Goal: Transaction & Acquisition: Purchase product/service

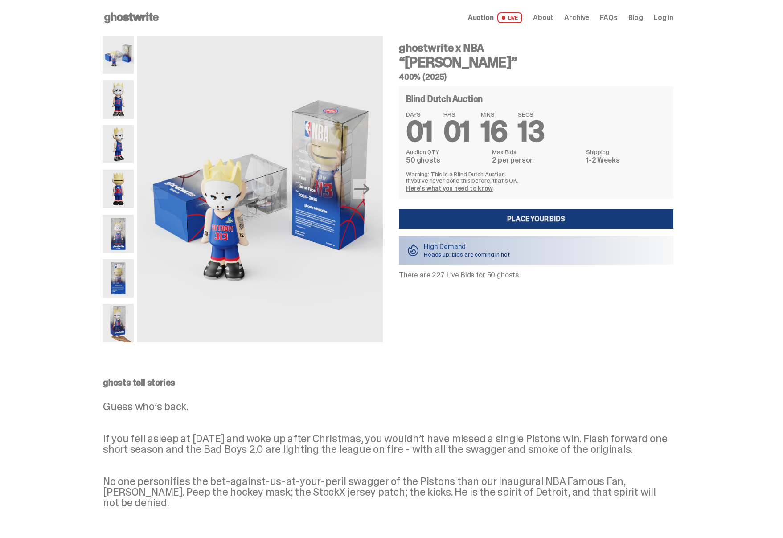
click at [538, 221] on link "Place your Bids" at bounding box center [536, 219] width 275 height 20
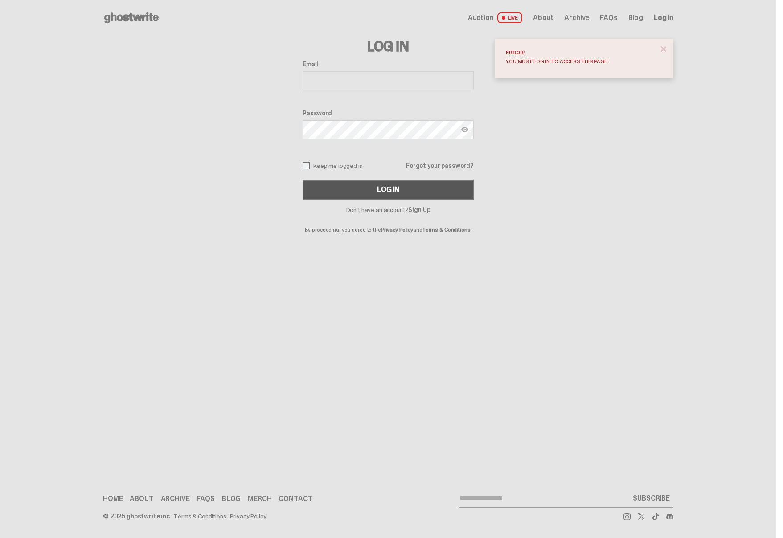
type input "**********"
click at [389, 193] on div "Log In" at bounding box center [388, 189] width 22 height 7
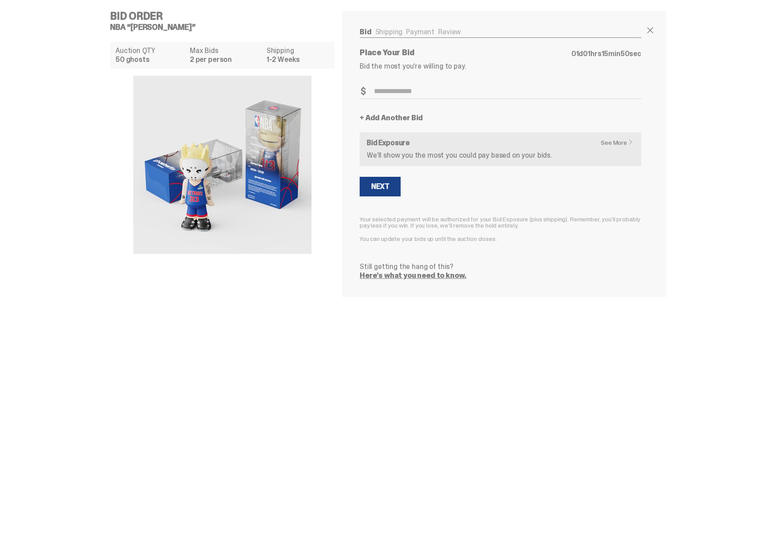
click at [289, 164] on img at bounding box center [222, 165] width 178 height 178
click at [124, 15] on h4 "Bid Order" at bounding box center [226, 16] width 232 height 11
click at [655, 30] on span at bounding box center [650, 30] width 11 height 11
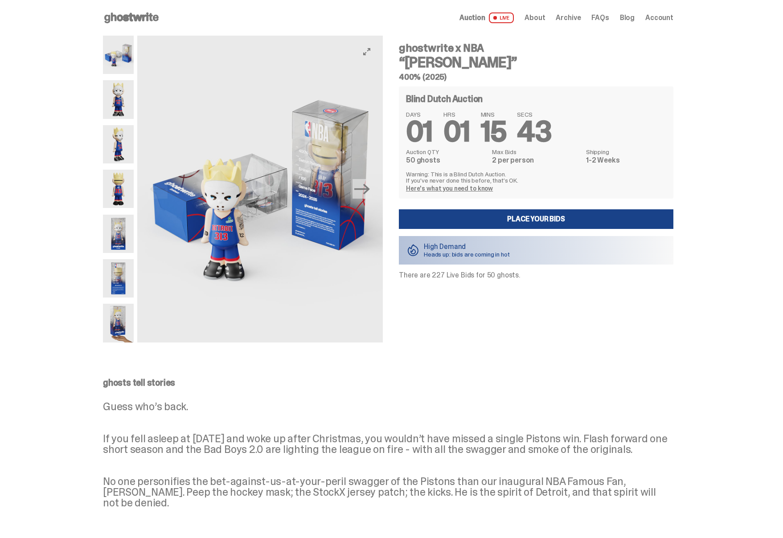
scroll to position [3, 0]
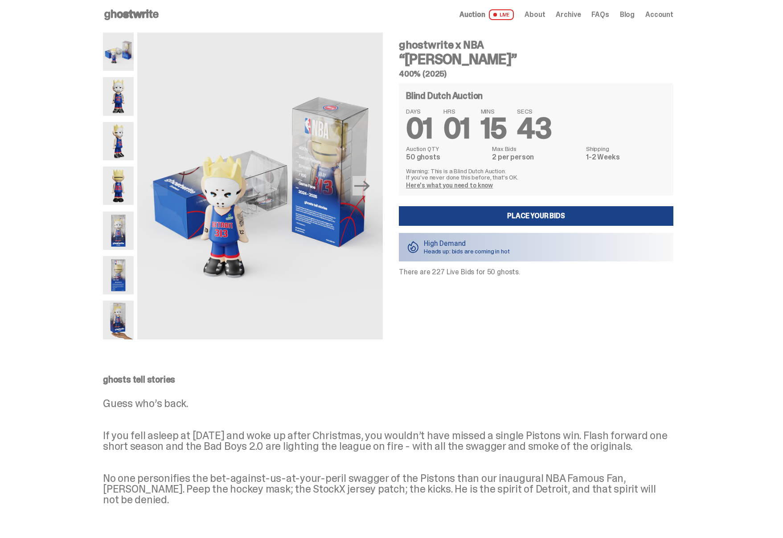
click at [116, 327] on img at bounding box center [118, 320] width 31 height 38
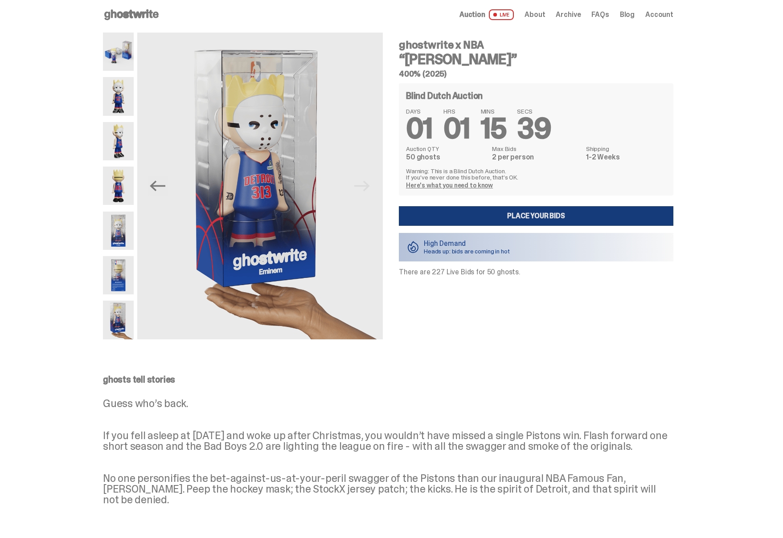
click at [553, 216] on link "Place your Bids" at bounding box center [536, 216] width 275 height 20
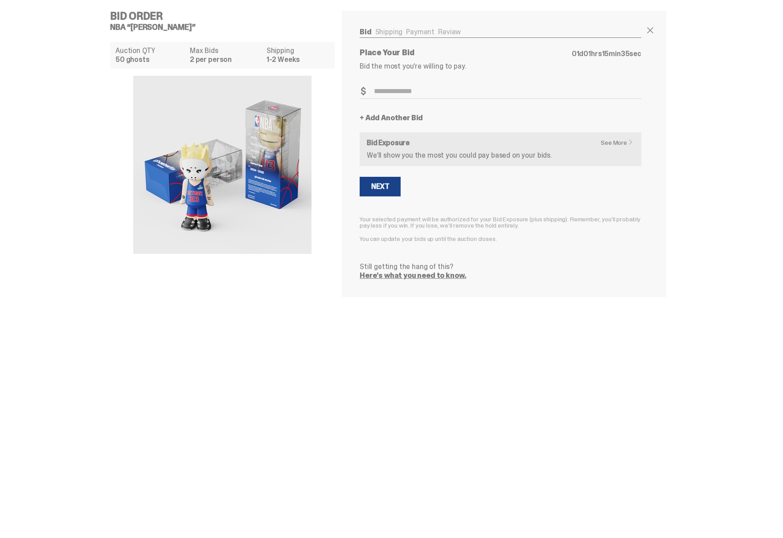
click at [393, 93] on input "Bid Amount" at bounding box center [501, 91] width 282 height 15
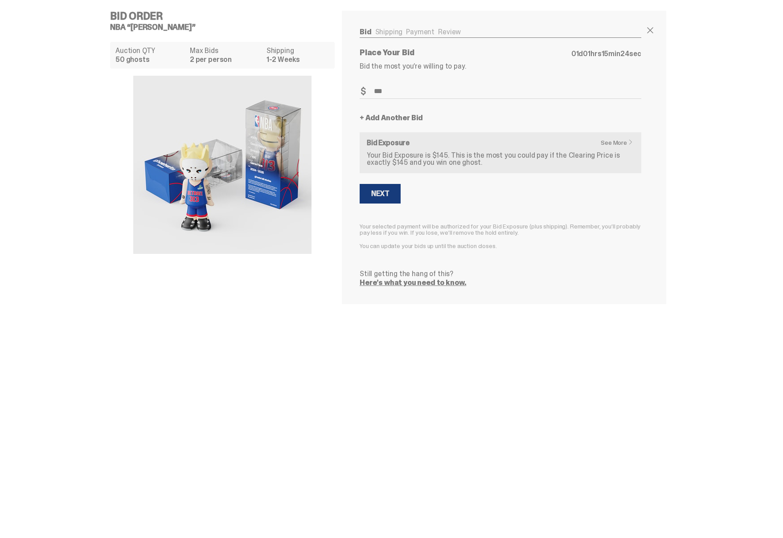
type input "***"
click at [389, 202] on button "Next" at bounding box center [380, 194] width 41 height 20
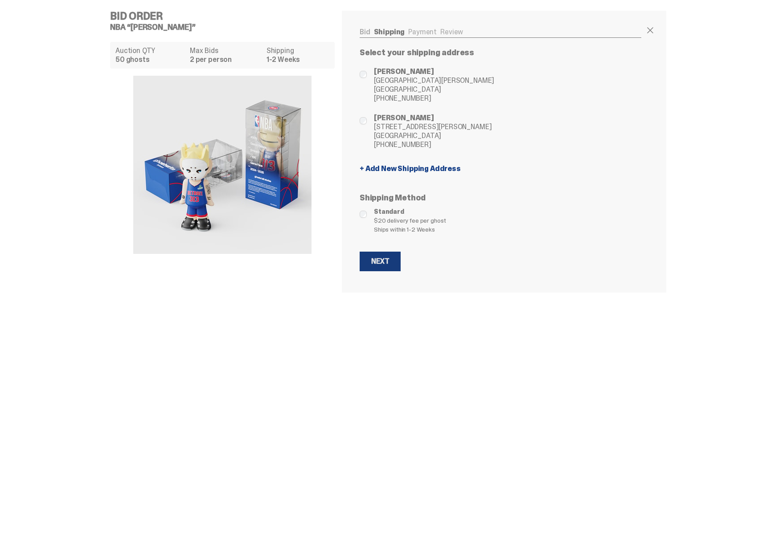
click at [382, 265] on div "Next" at bounding box center [380, 261] width 18 height 7
